Goal: Transaction & Acquisition: Purchase product/service

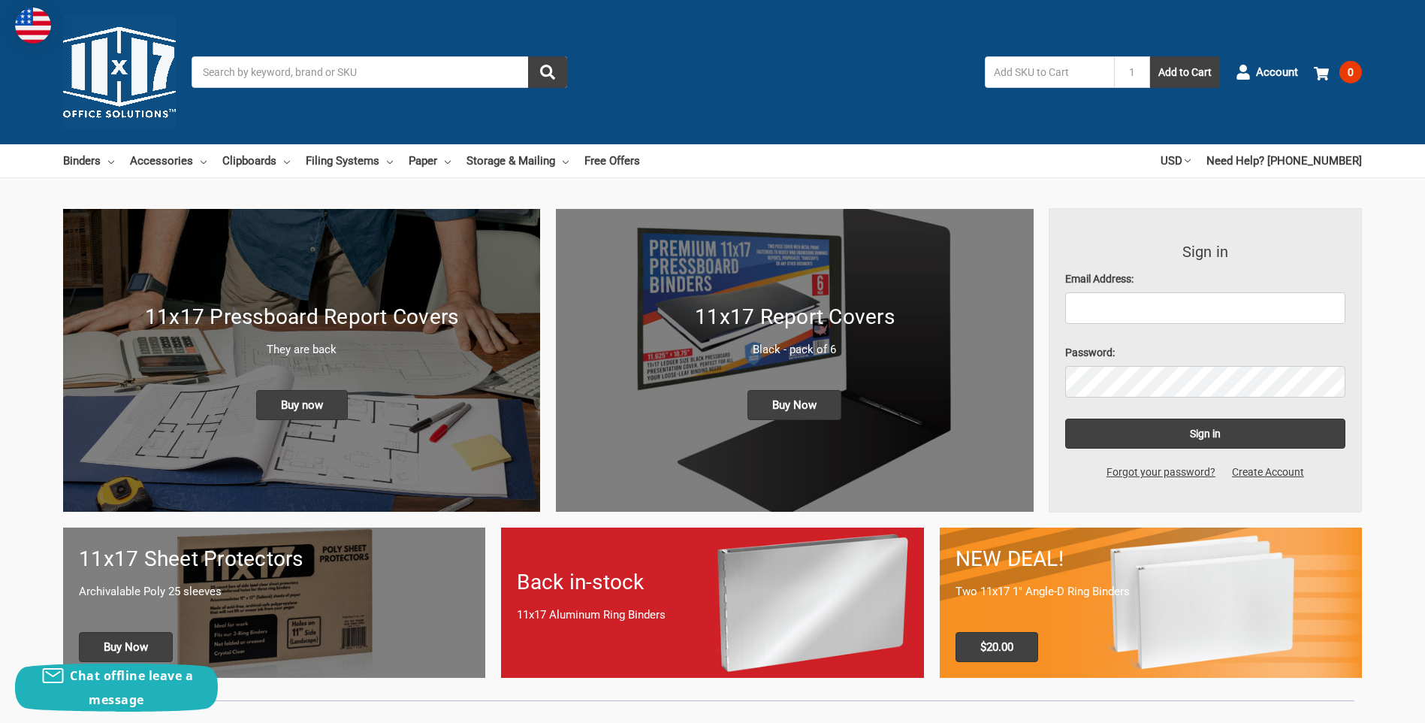
click at [282, 77] on input "Search" at bounding box center [380, 72] width 376 height 32
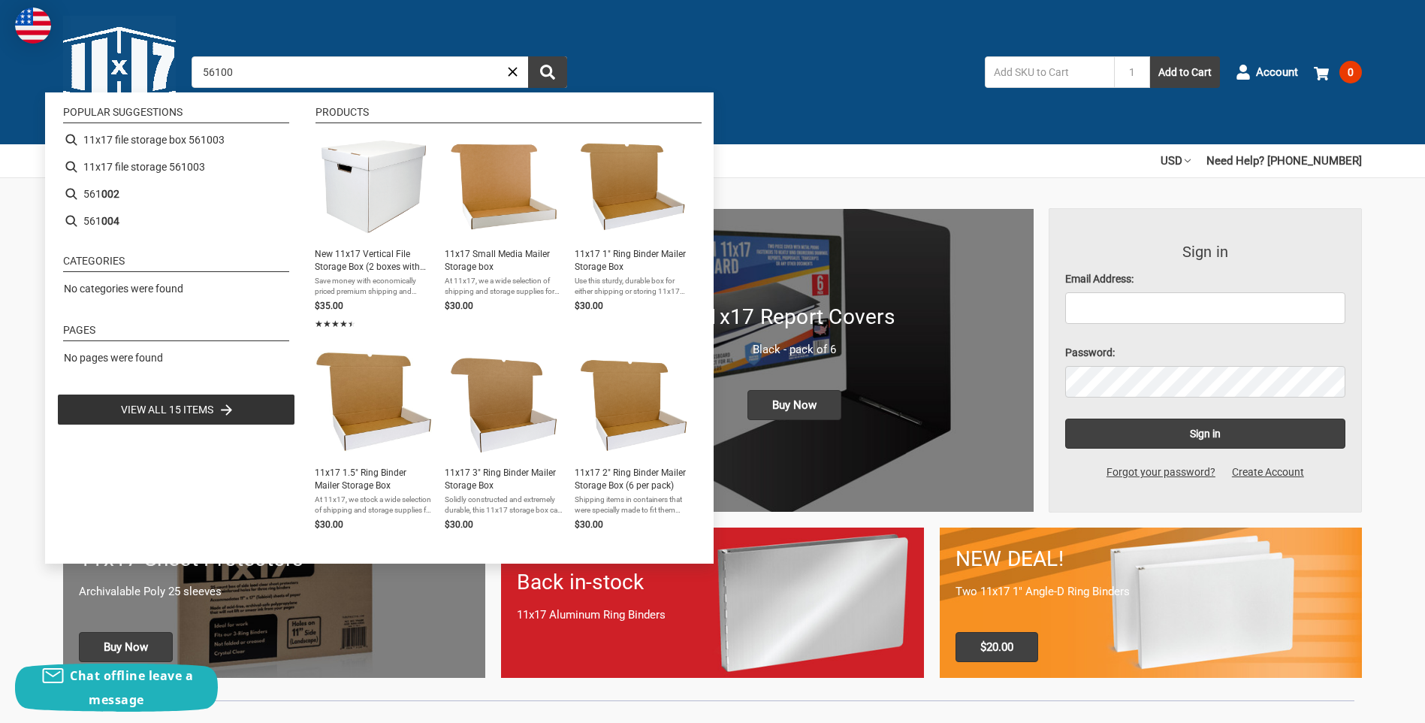
type input "561005"
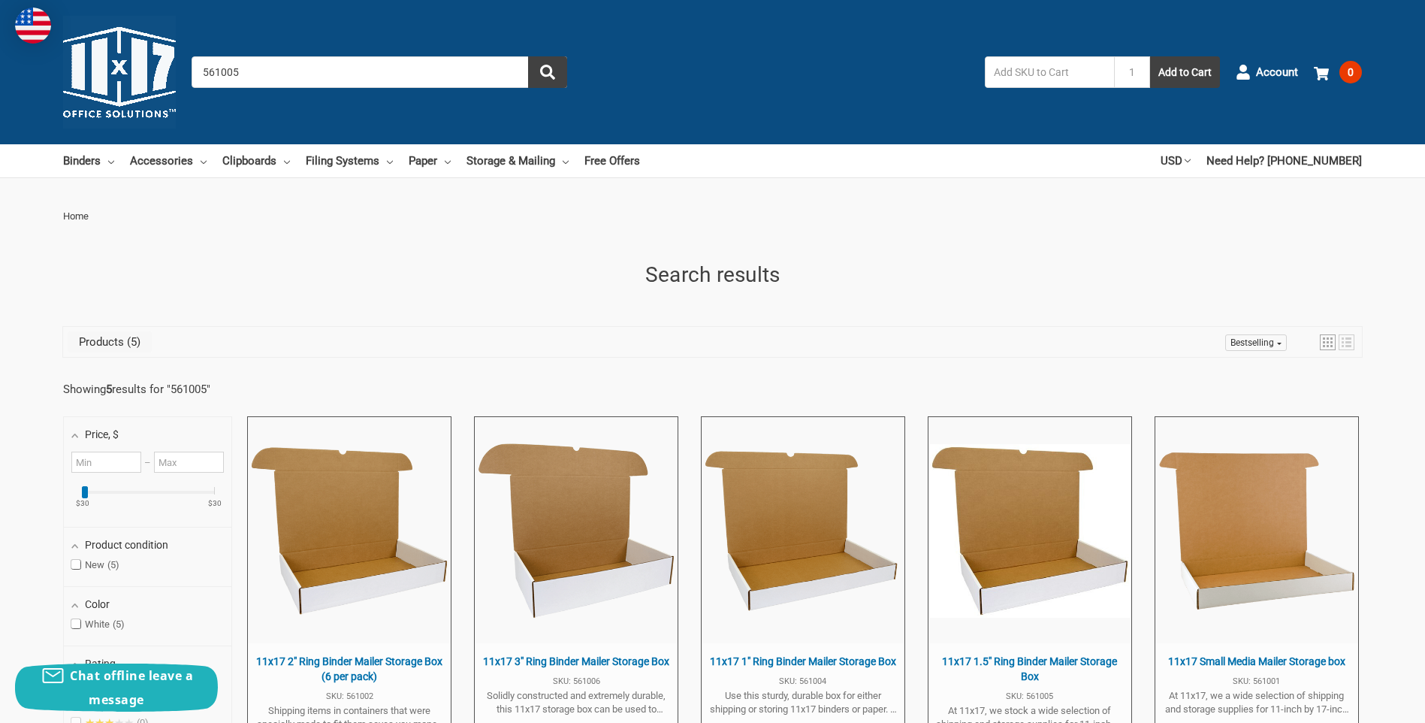
drag, startPoint x: 235, startPoint y: 68, endPoint x: 149, endPoint y: 71, distance: 86.4
click at [149, 71] on div "Toggle menu Search 561005 1 Add to Cart Account 0 Your Cart Your Cart Is Empty.…" at bounding box center [712, 72] width 1425 height 144
click at [322, 70] on input "561005" at bounding box center [380, 72] width 376 height 32
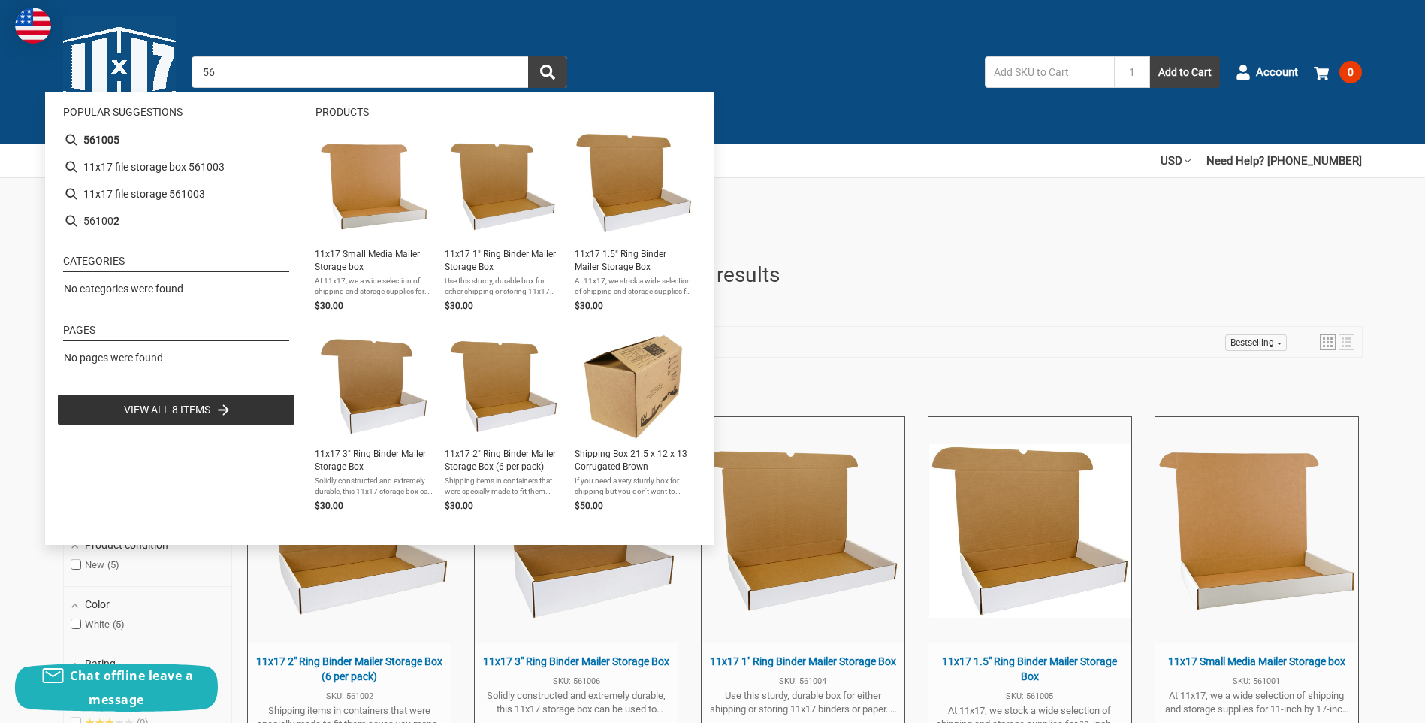
type input "5"
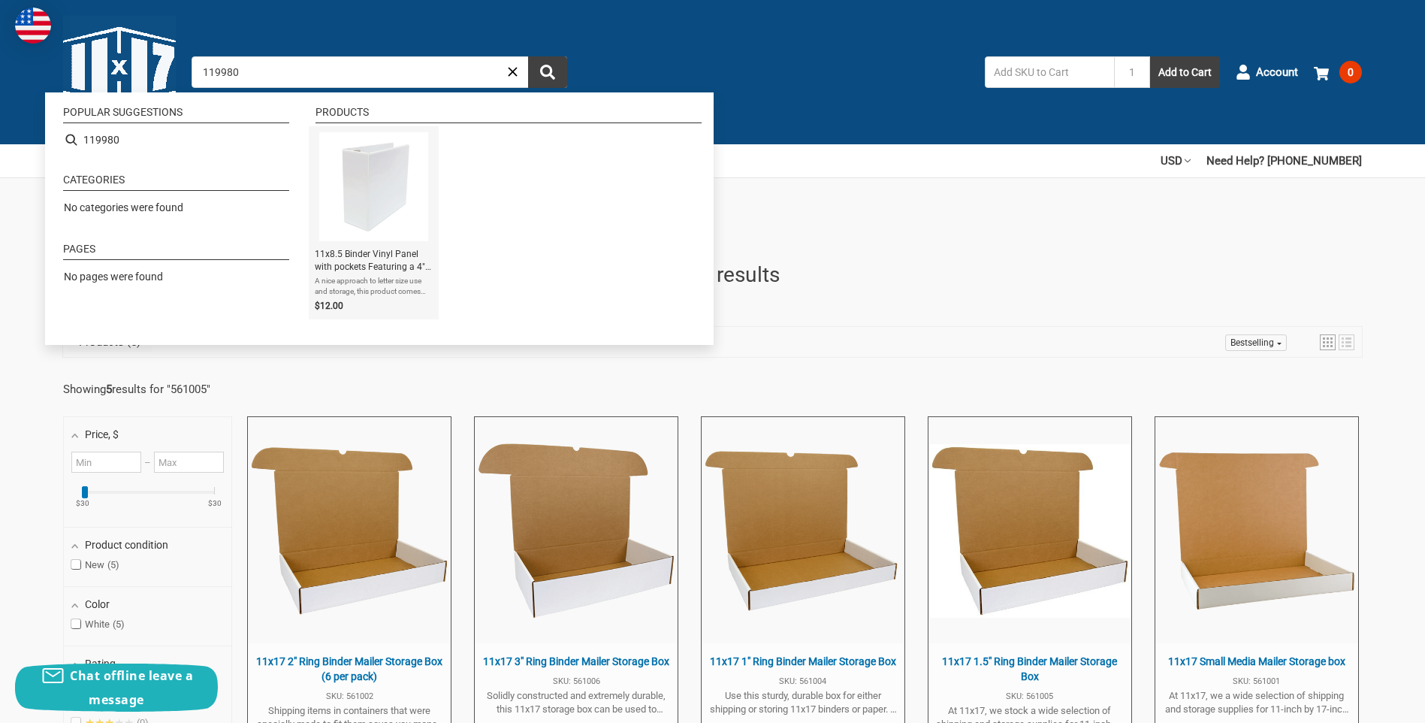
type input "119980"
click at [359, 225] on img "Instant Search Results" at bounding box center [373, 186] width 109 height 109
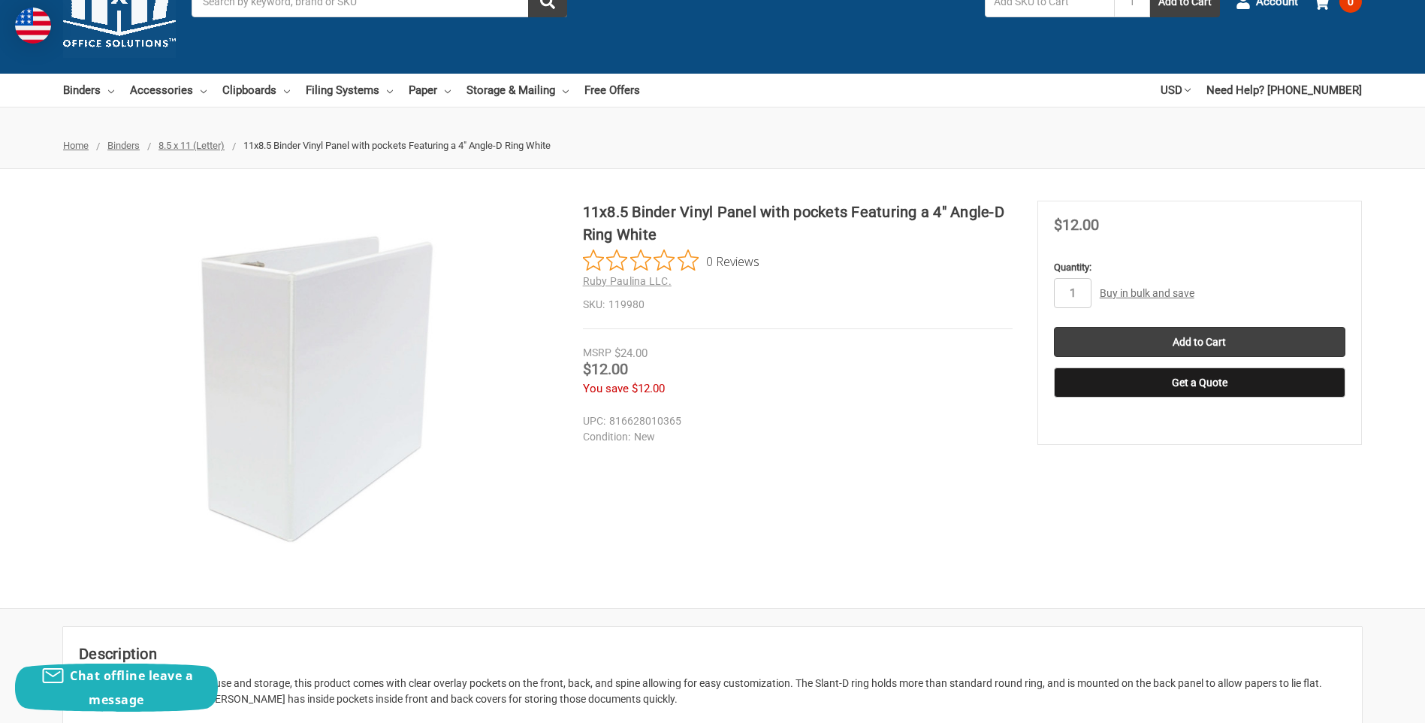
scroll to position [150, 0]
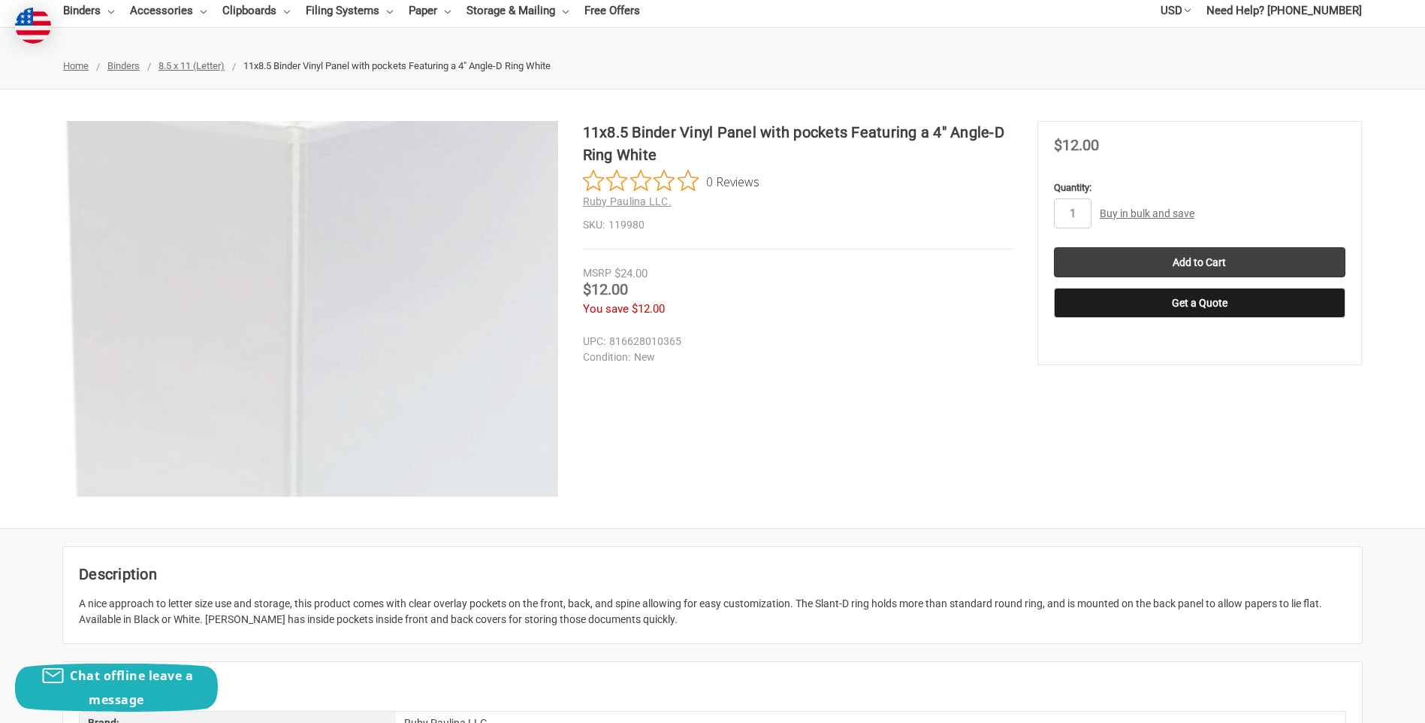
click at [276, 241] on img at bounding box center [343, 418] width 961 height 961
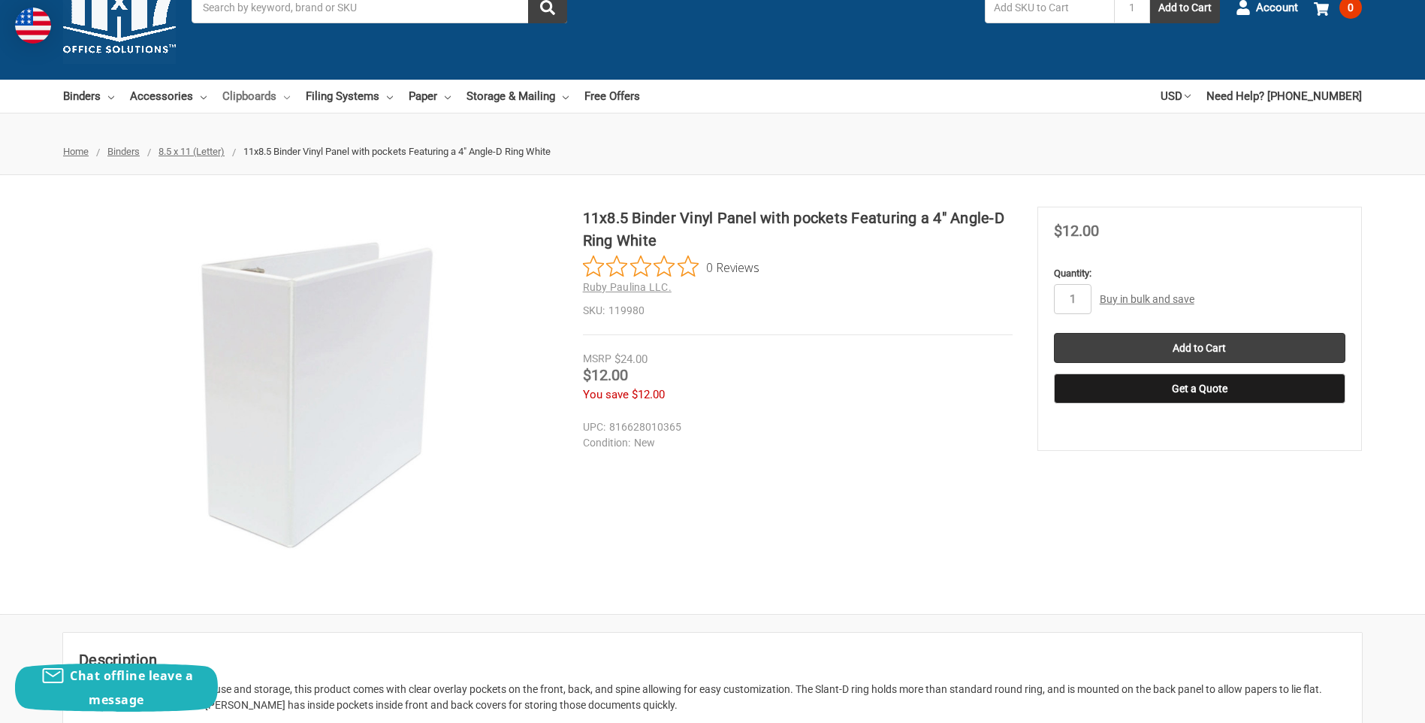
scroll to position [0, 0]
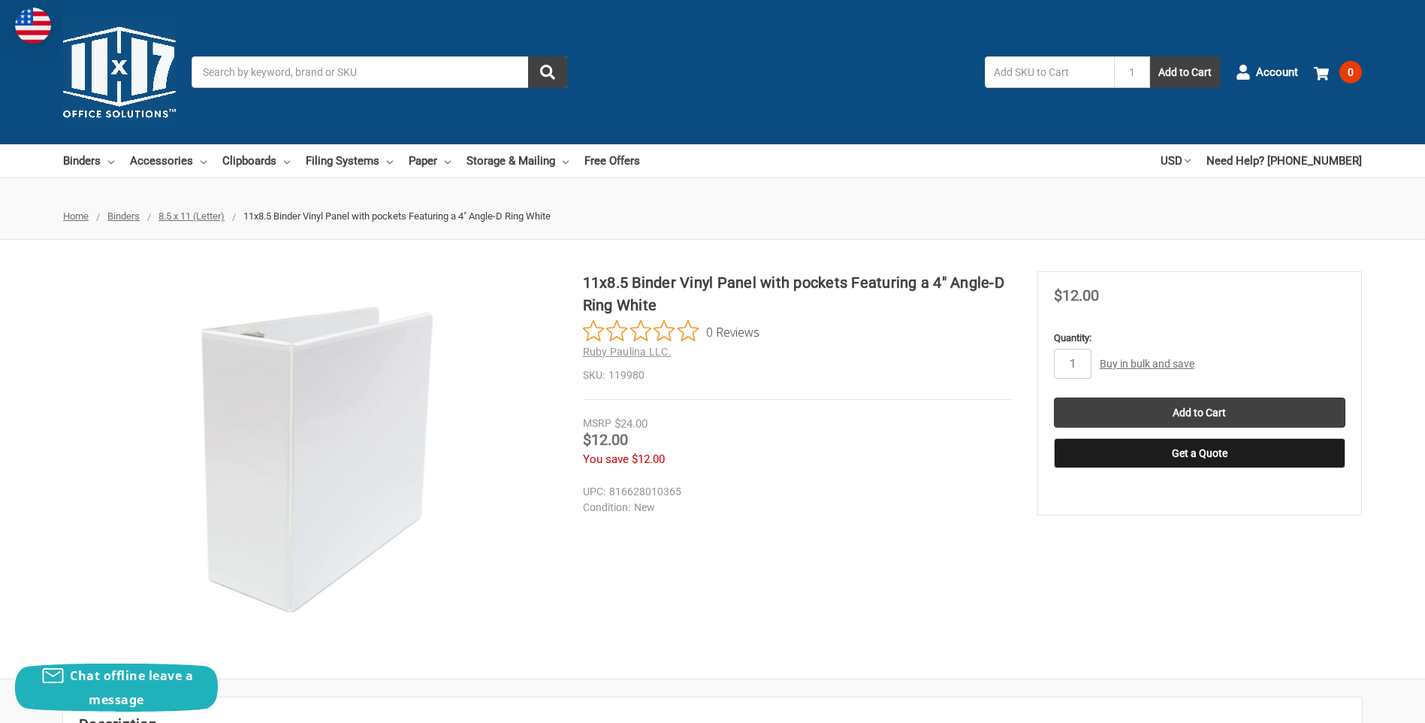
click at [314, 75] on input "Search" at bounding box center [380, 72] width 376 height 32
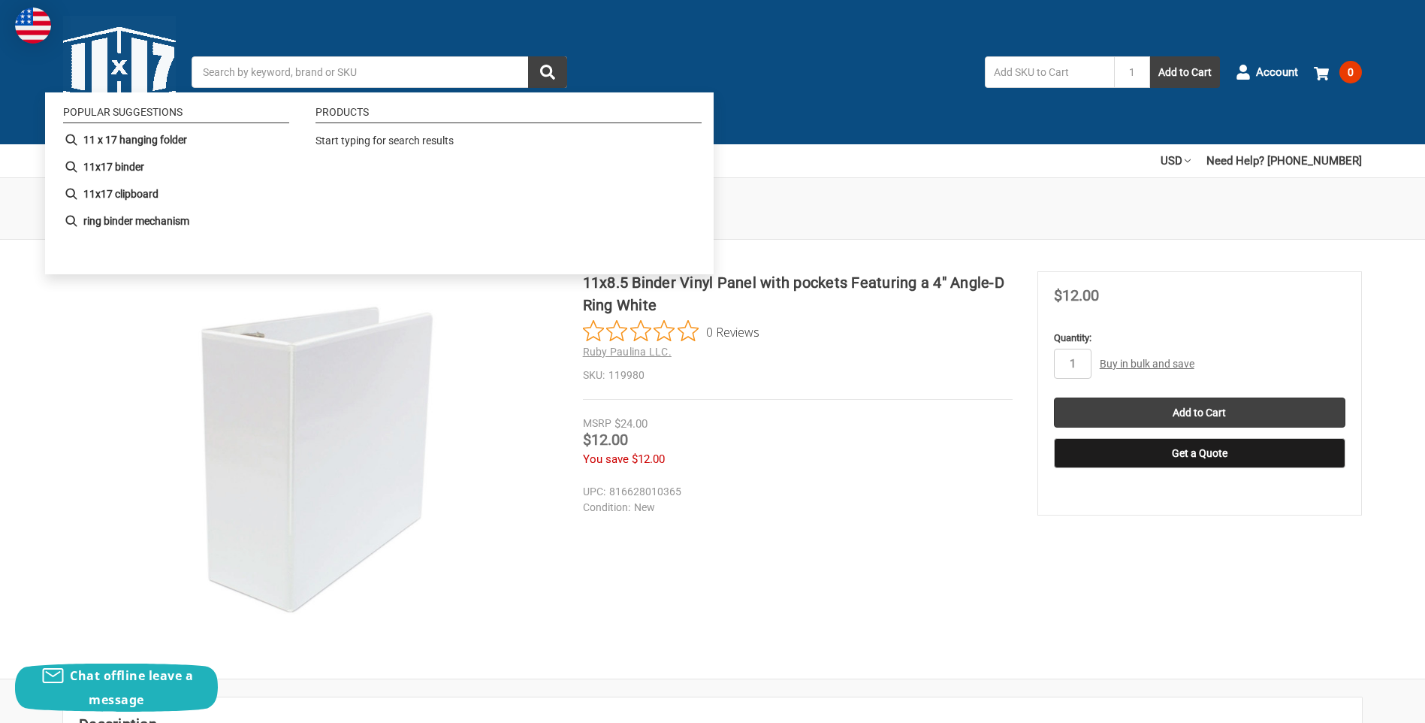
click at [314, 75] on input "Search" at bounding box center [380, 72] width 376 height 32
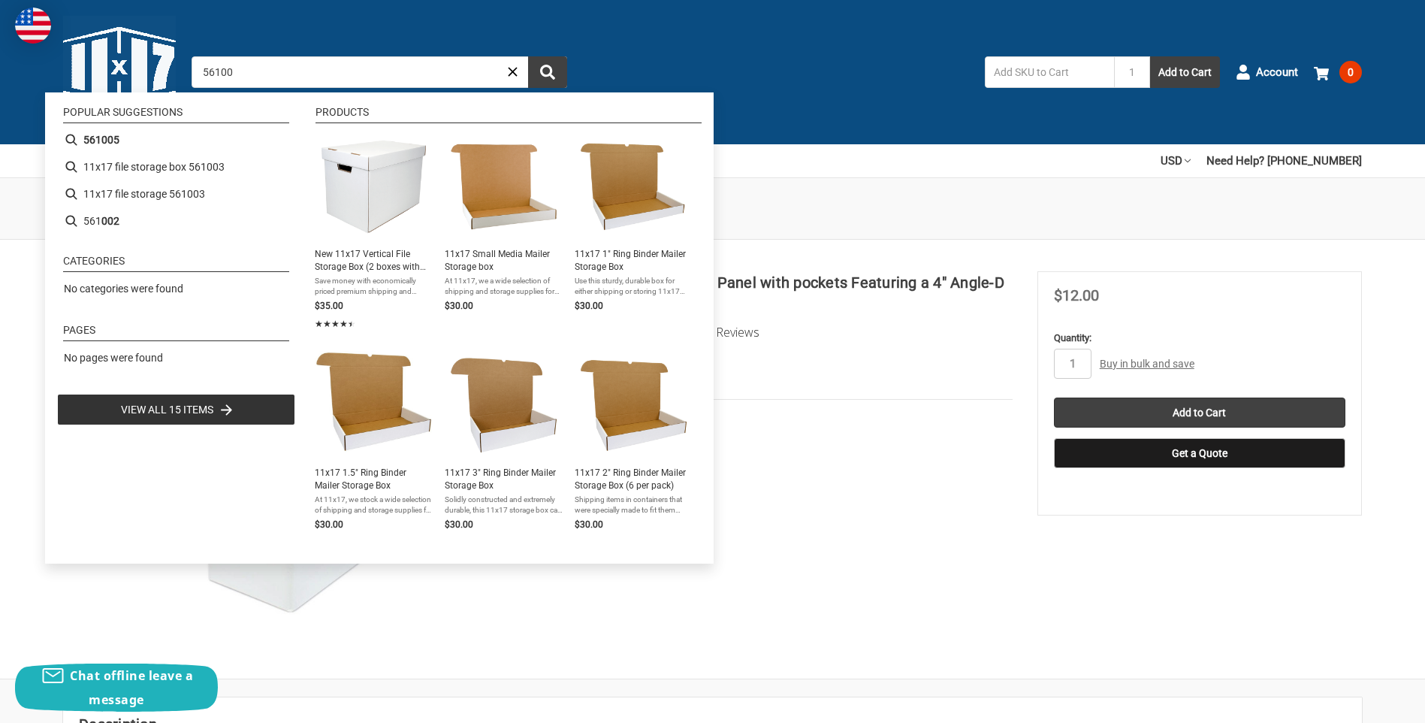
type input "561005"
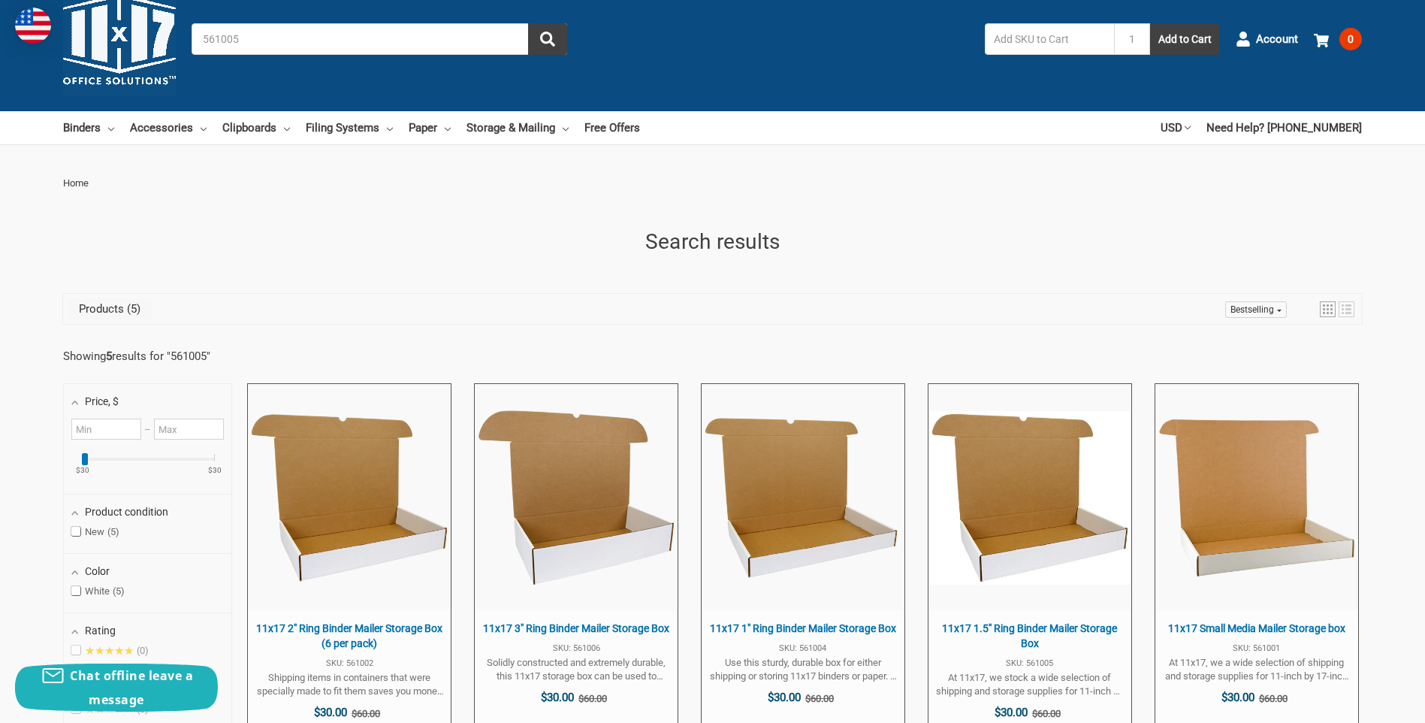
scroll to position [300, 0]
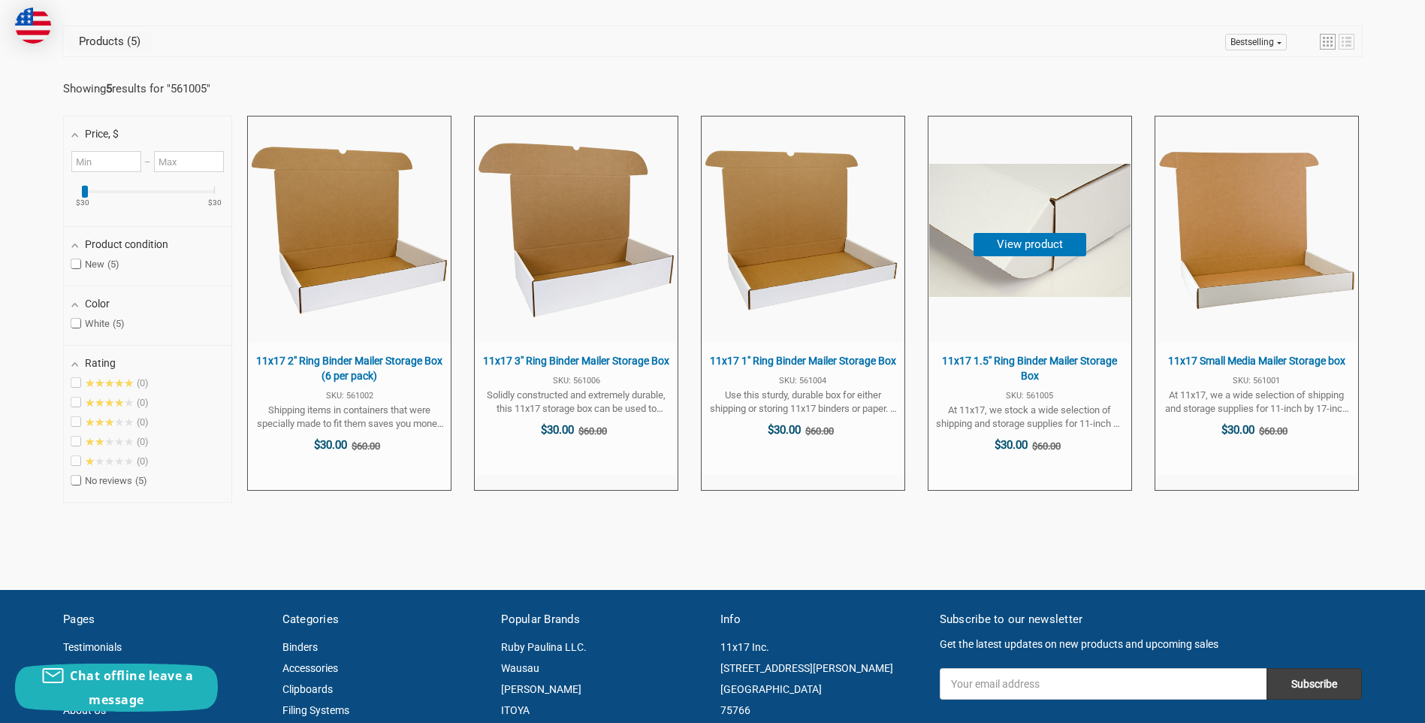
click at [1003, 403] on span "At 11x17, we stock a wide selection of shipping and storage supplies for 11-inc…" at bounding box center [1030, 416] width 188 height 27
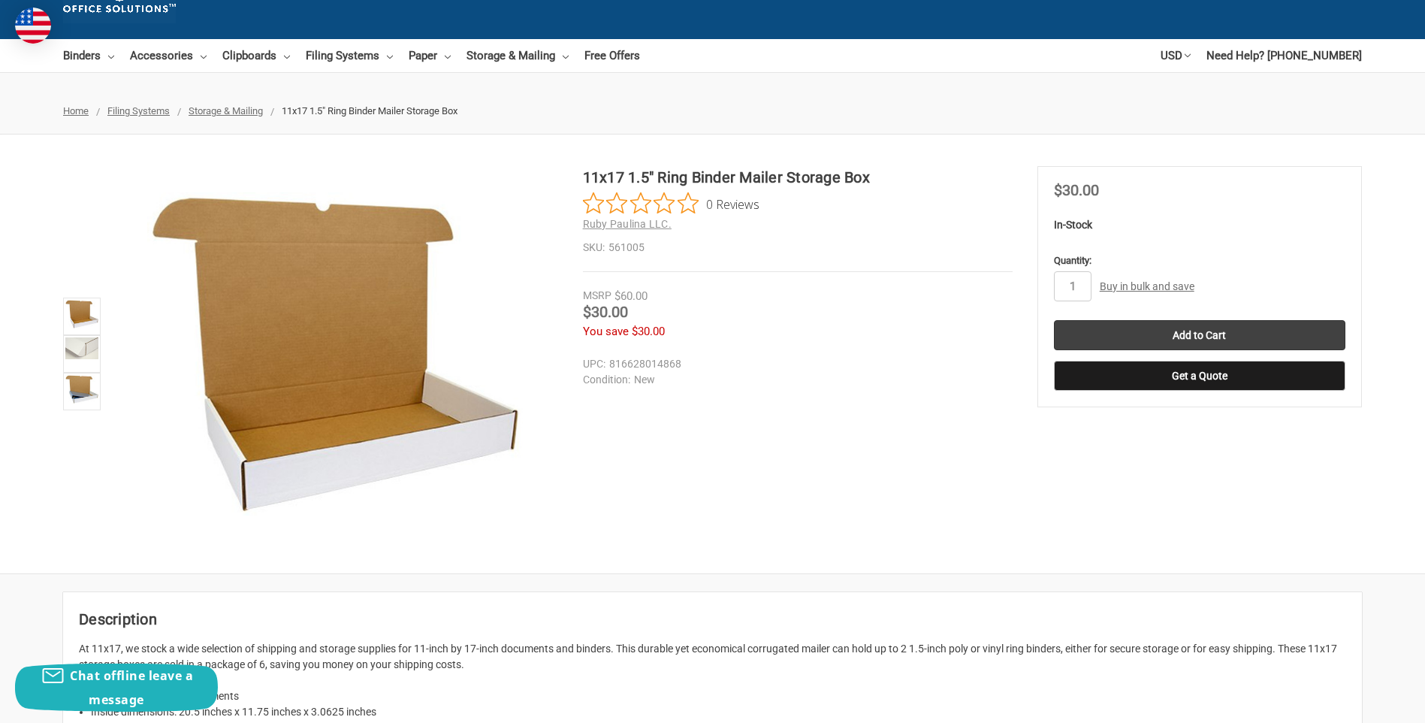
scroll to position [75, 0]
